Goal: Task Accomplishment & Management: Manage account settings

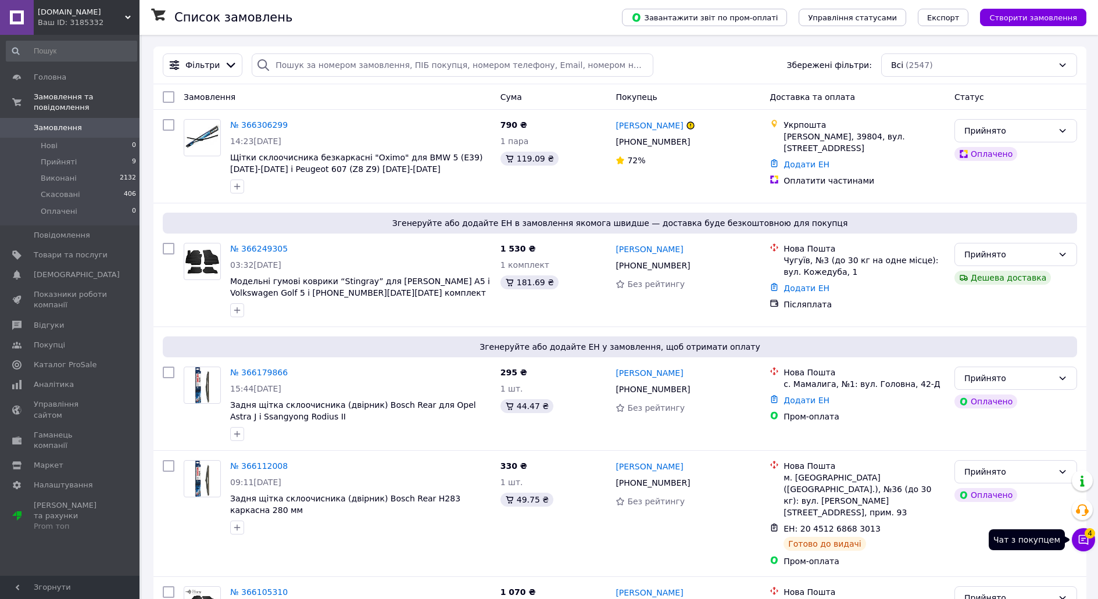
click at [1088, 541] on icon at bounding box center [1084, 540] width 10 height 10
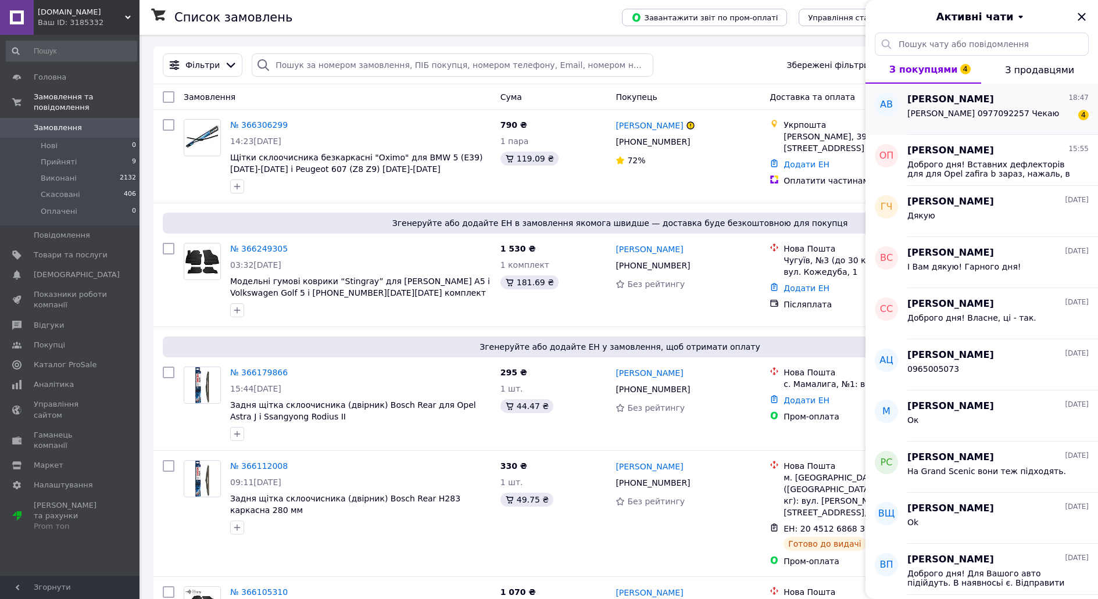
click at [1024, 122] on div "[PERSON_NAME] 0977092257 Чекаю" at bounding box center [983, 117] width 152 height 16
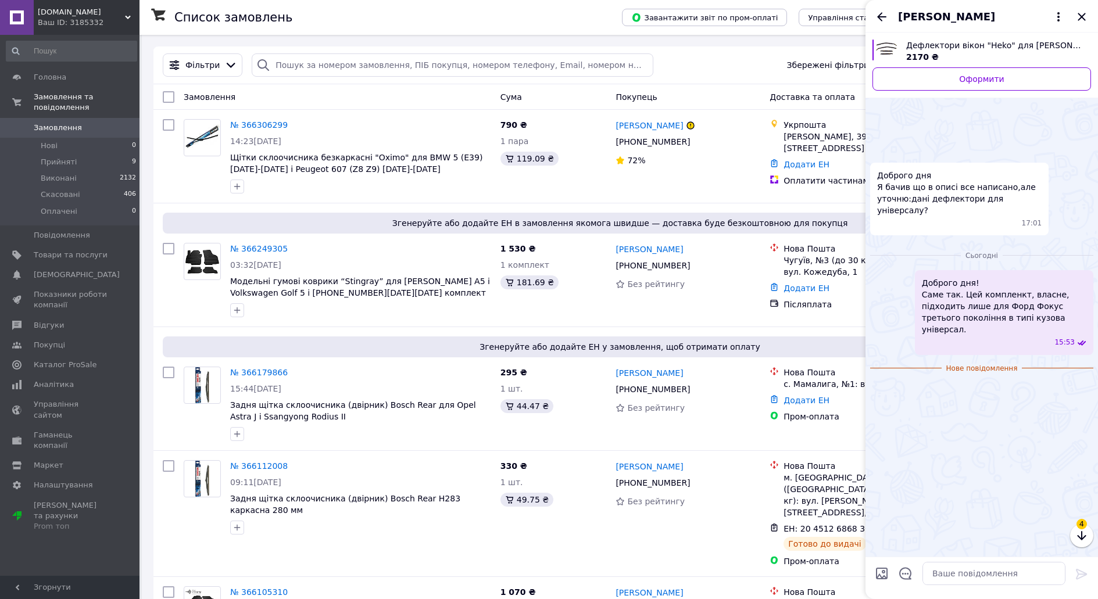
scroll to position [174, 0]
click at [879, 382] on img at bounding box center [874, 386] width 9 height 9
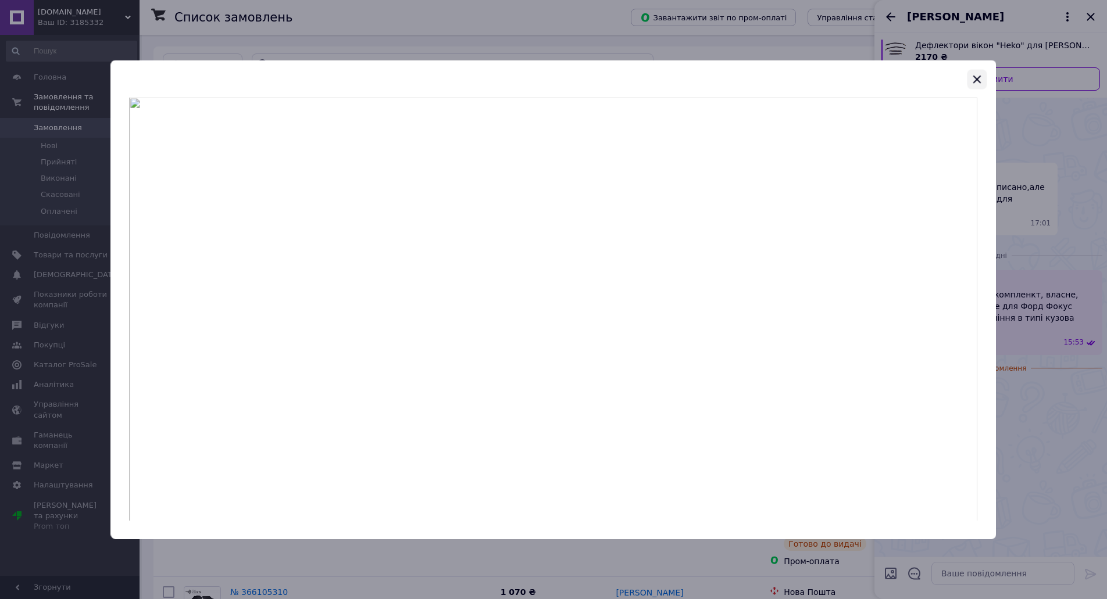
click at [977, 76] on icon "button" at bounding box center [977, 79] width 14 height 14
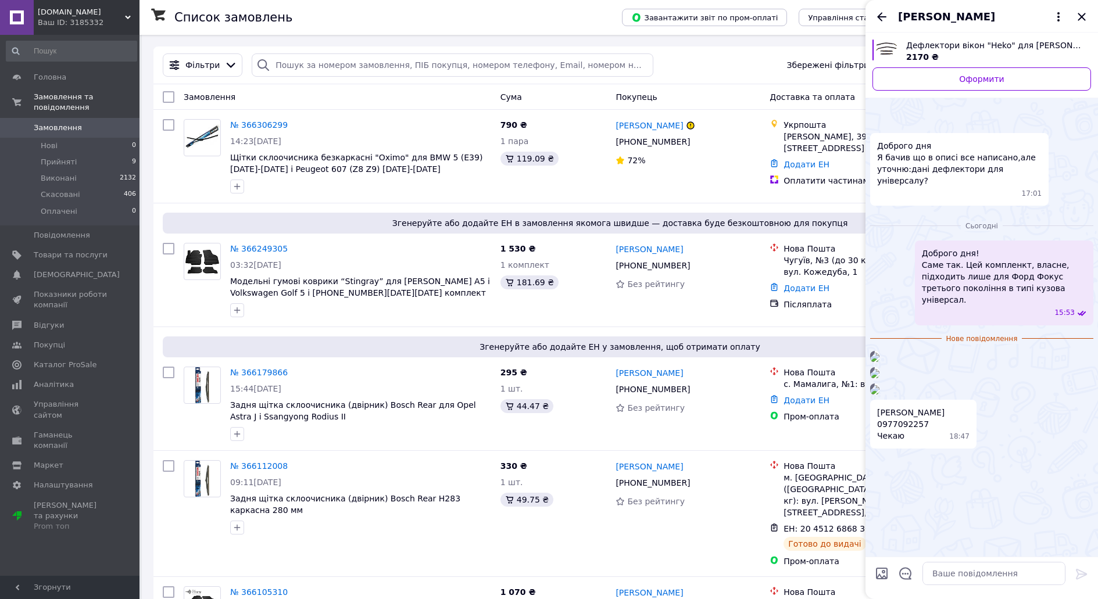
scroll to position [203, 0]
click at [879, 378] on img at bounding box center [874, 373] width 9 height 9
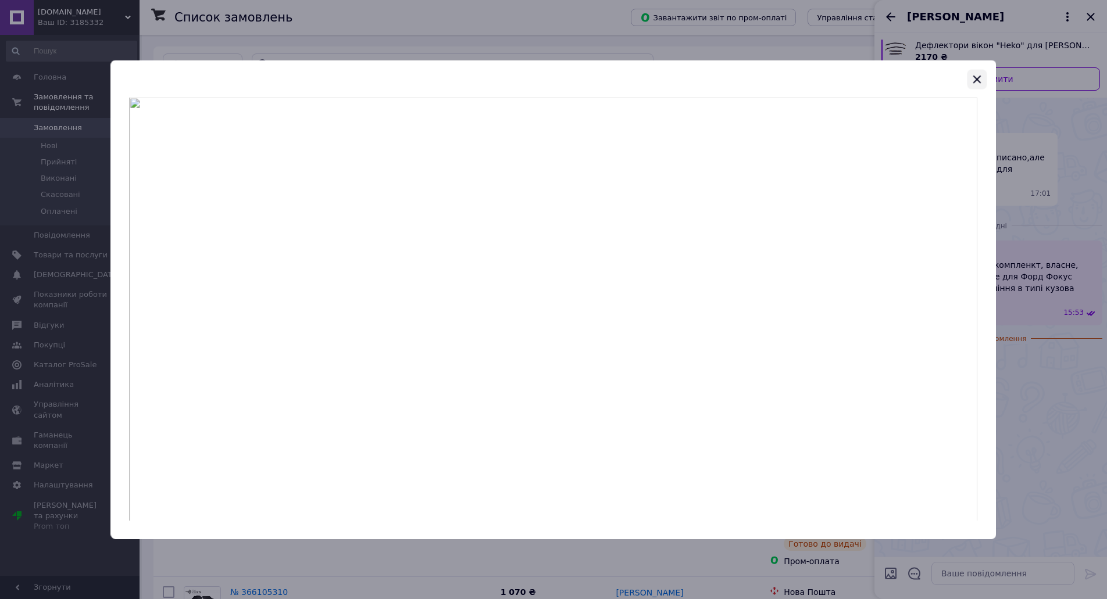
click at [981, 81] on icon "button" at bounding box center [977, 79] width 14 height 14
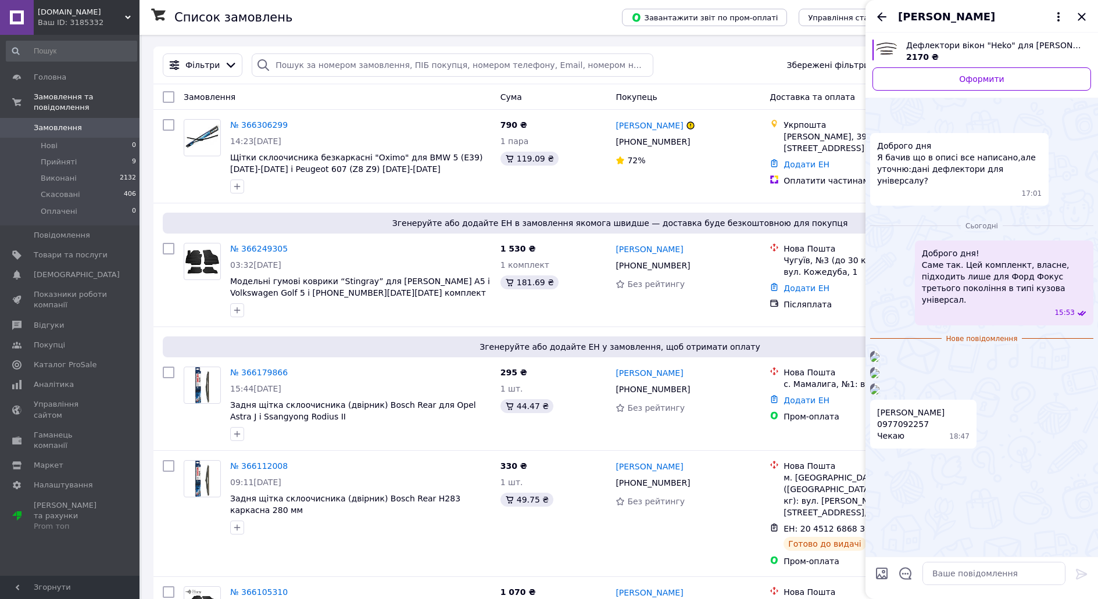
scroll to position [361, 0]
click at [879, 385] on img at bounding box center [874, 389] width 9 height 9
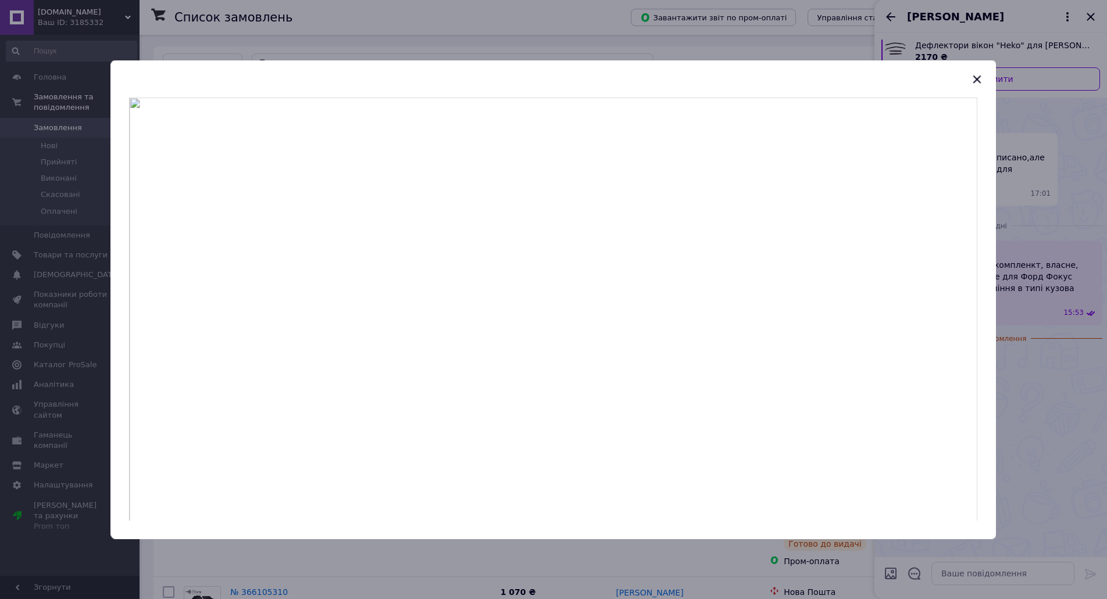
click at [1079, 283] on div at bounding box center [553, 299] width 1107 height 599
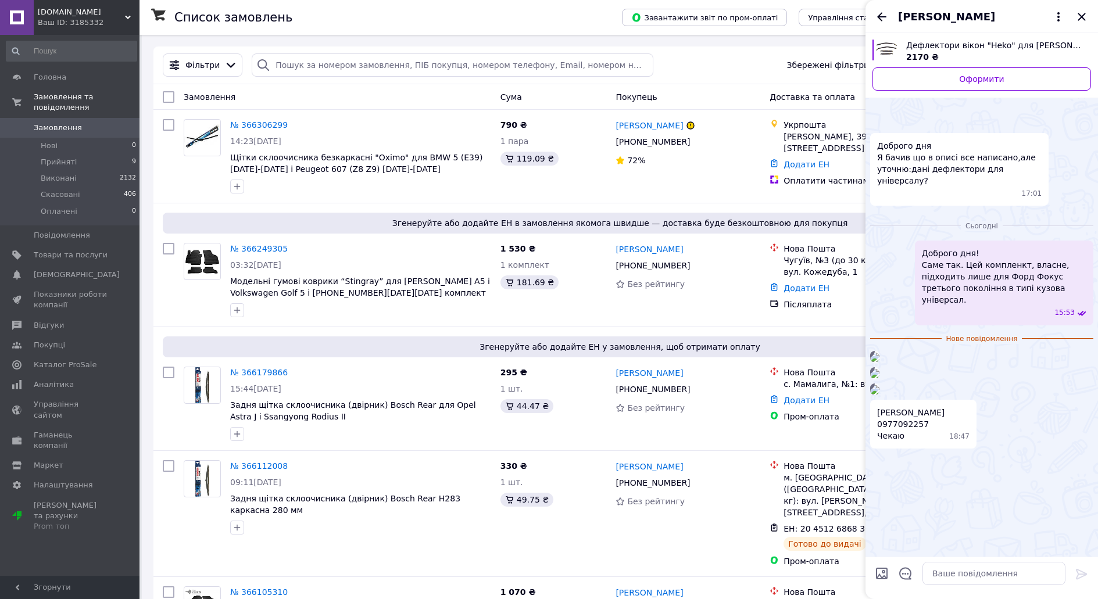
click at [879, 395] on img at bounding box center [874, 389] width 9 height 9
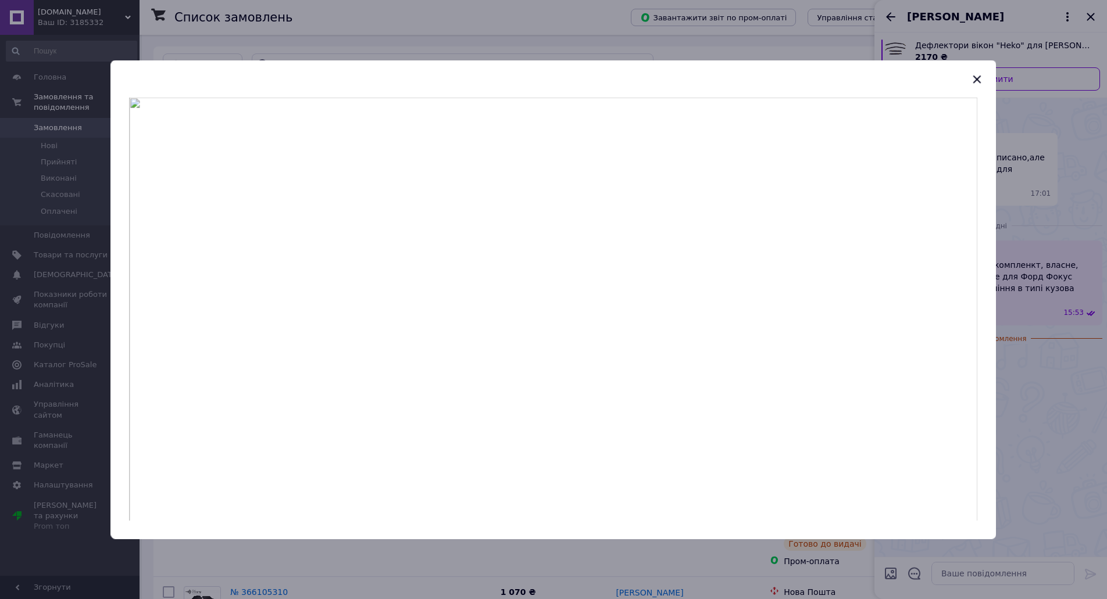
drag, startPoint x: 981, startPoint y: 79, endPoint x: 980, endPoint y: 92, distance: 13.4
click at [980, 92] on header at bounding box center [552, 78] width 885 height 37
click at [982, 83] on icon "button" at bounding box center [977, 79] width 14 height 14
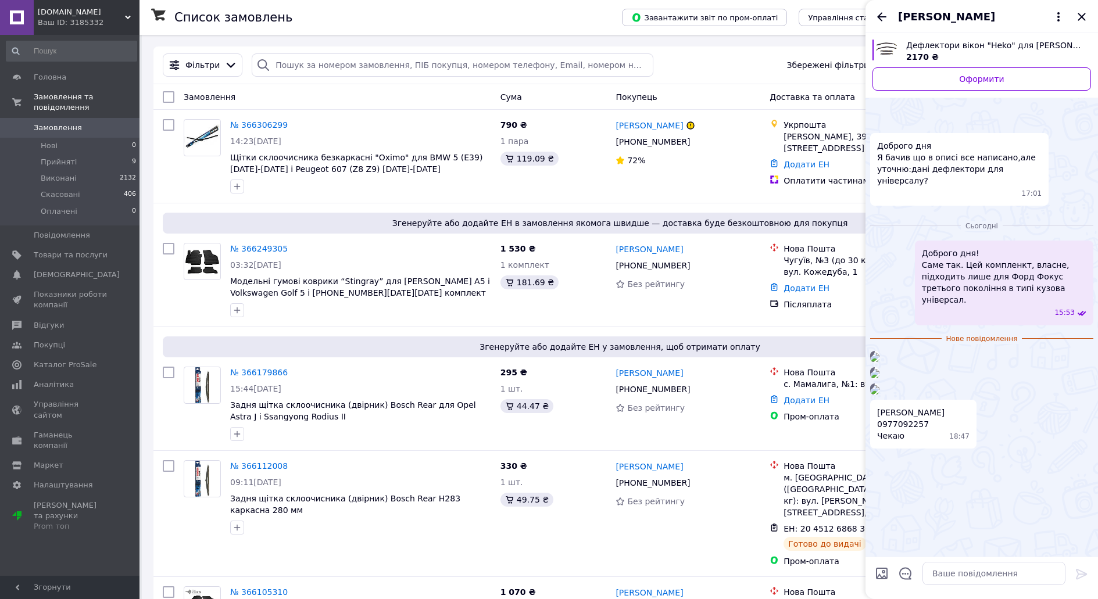
scroll to position [245, 0]
click at [879, 369] on img at bounding box center [874, 373] width 9 height 9
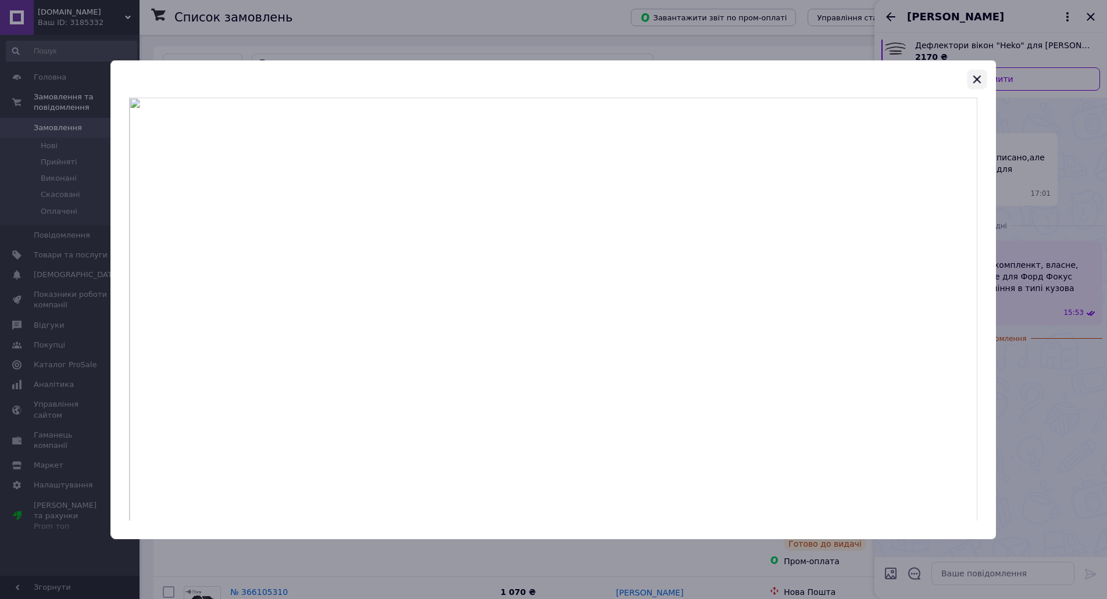
click at [975, 78] on icon "button" at bounding box center [977, 79] width 14 height 14
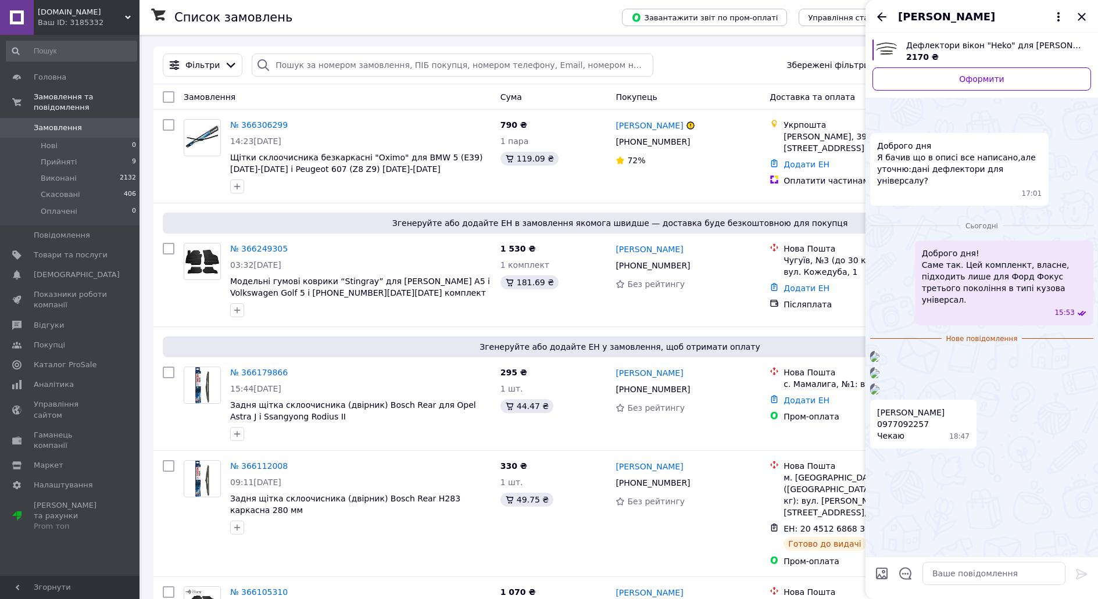
scroll to position [361, 0]
click at [879, 392] on img at bounding box center [874, 389] width 9 height 9
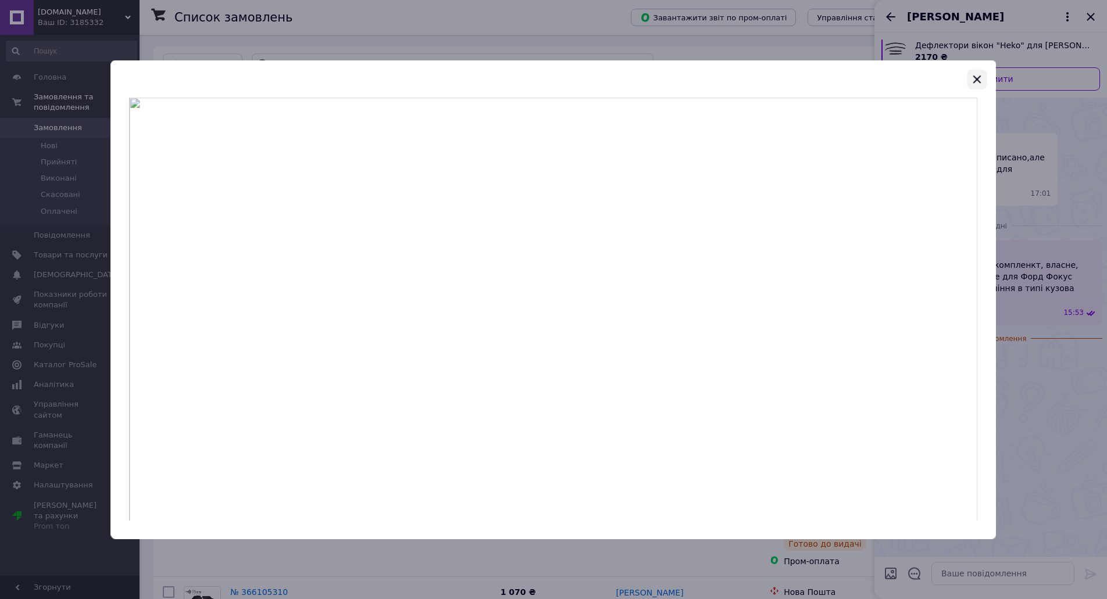
click at [974, 85] on icon "button" at bounding box center [977, 79] width 14 height 14
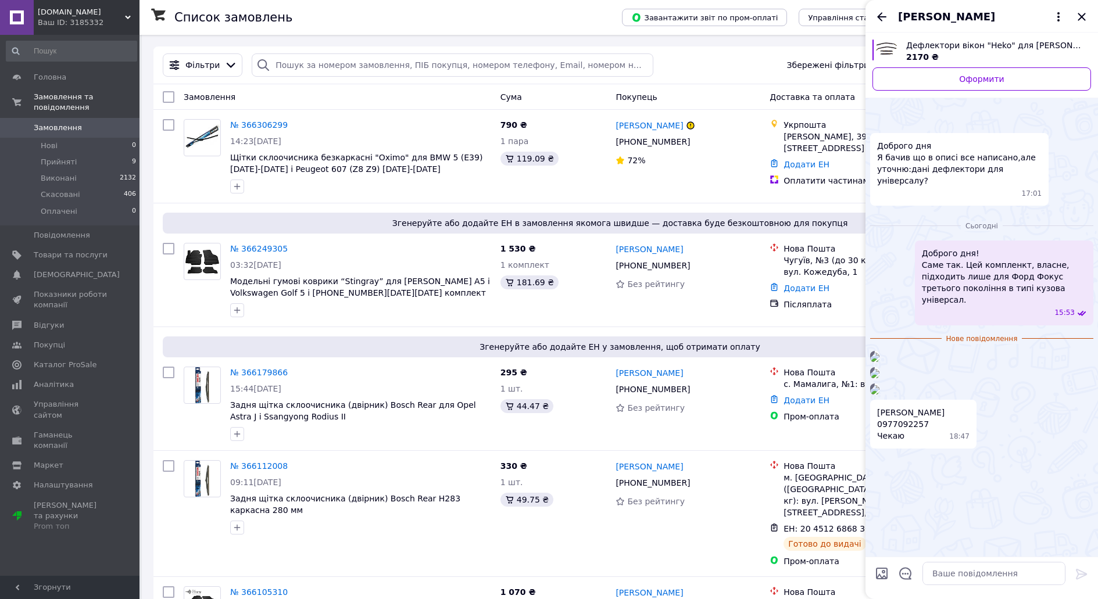
drag, startPoint x: 900, startPoint y: 225, endPoint x: 957, endPoint y: 240, distance: 58.4
click at [879, 369] on img at bounding box center [874, 373] width 9 height 9
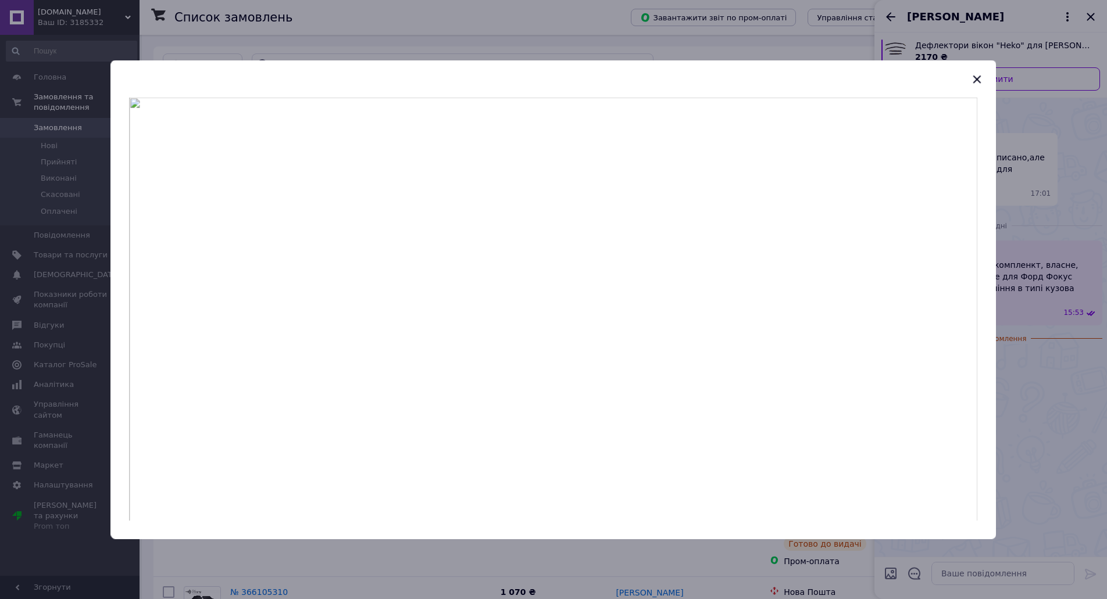
click at [1073, 268] on div at bounding box center [553, 299] width 1107 height 599
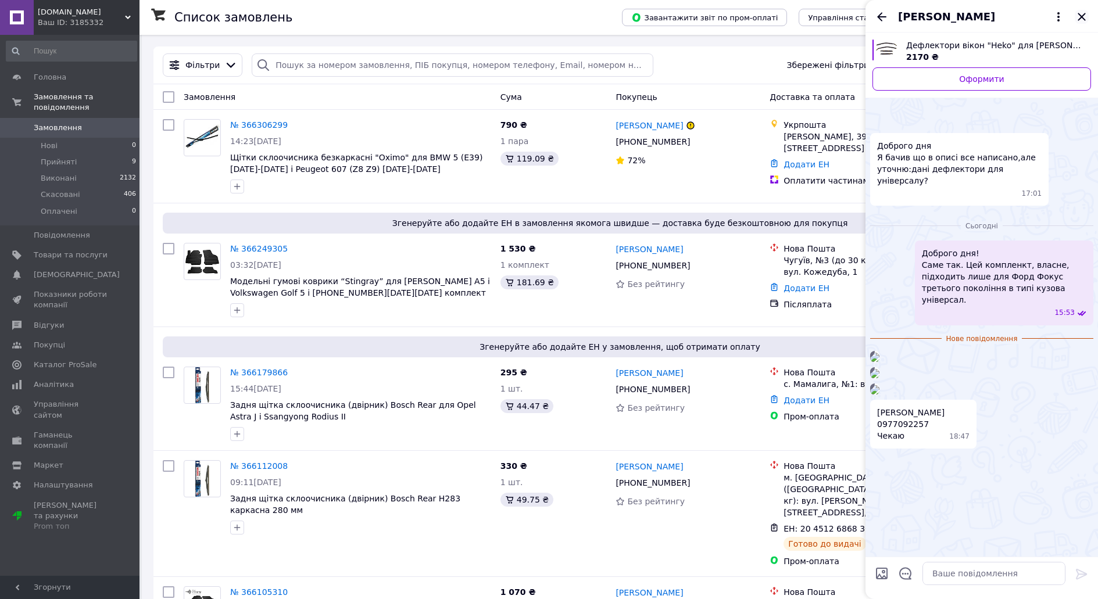
click at [1084, 13] on icon "Закрити" at bounding box center [1082, 17] width 14 height 14
